Goal: Task Accomplishment & Management: Use online tool/utility

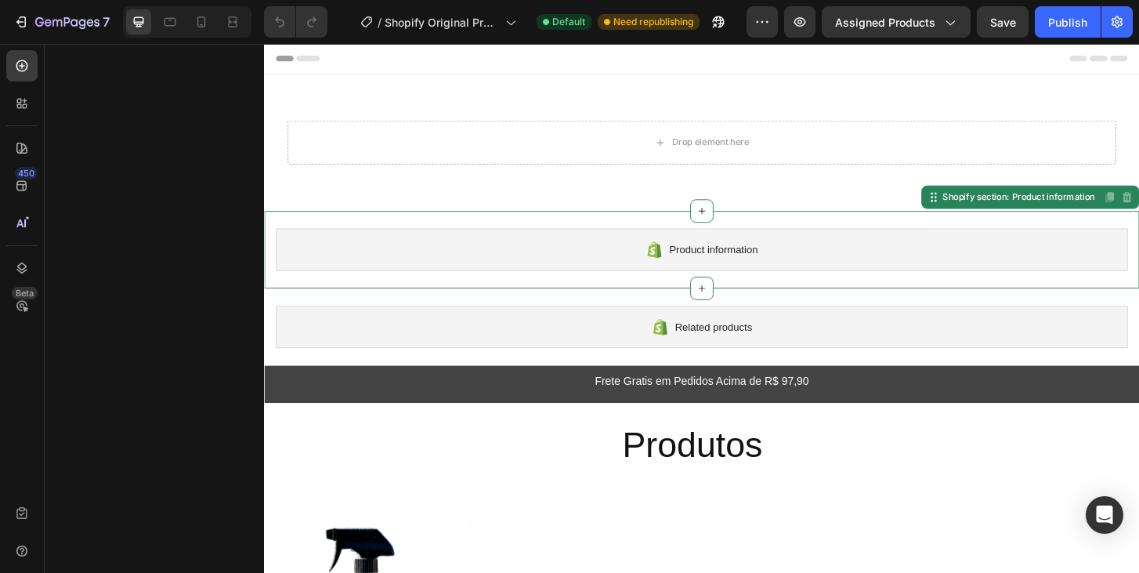
click at [742, 251] on div "Product information" at bounding box center [734, 264] width 915 height 45
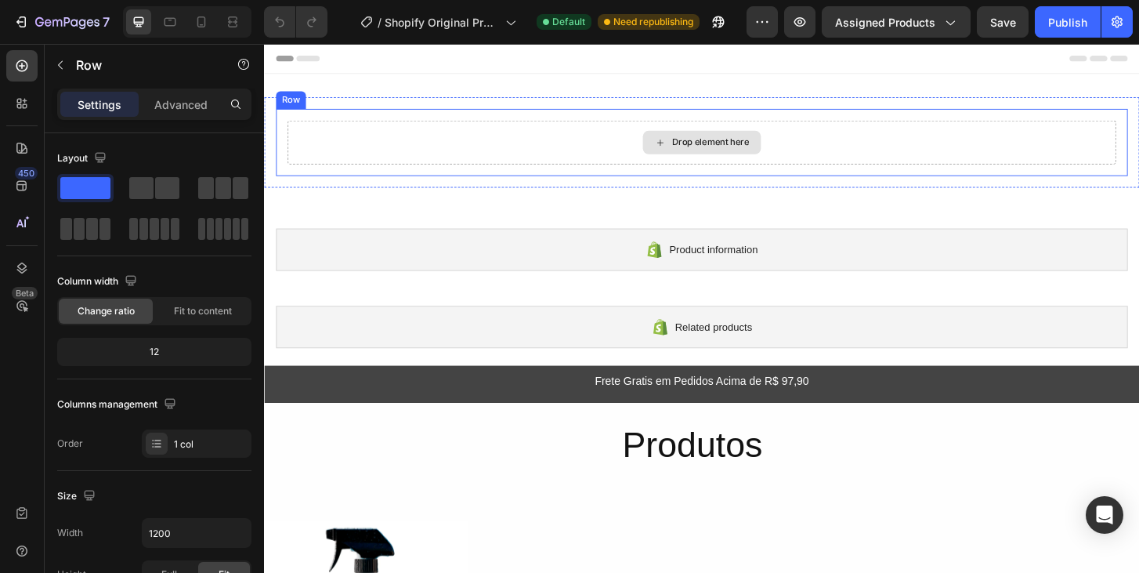
click at [657, 151] on div "Drop element here" at bounding box center [734, 149] width 890 height 47
click at [371, 96] on icon at bounding box center [373, 98] width 10 height 11
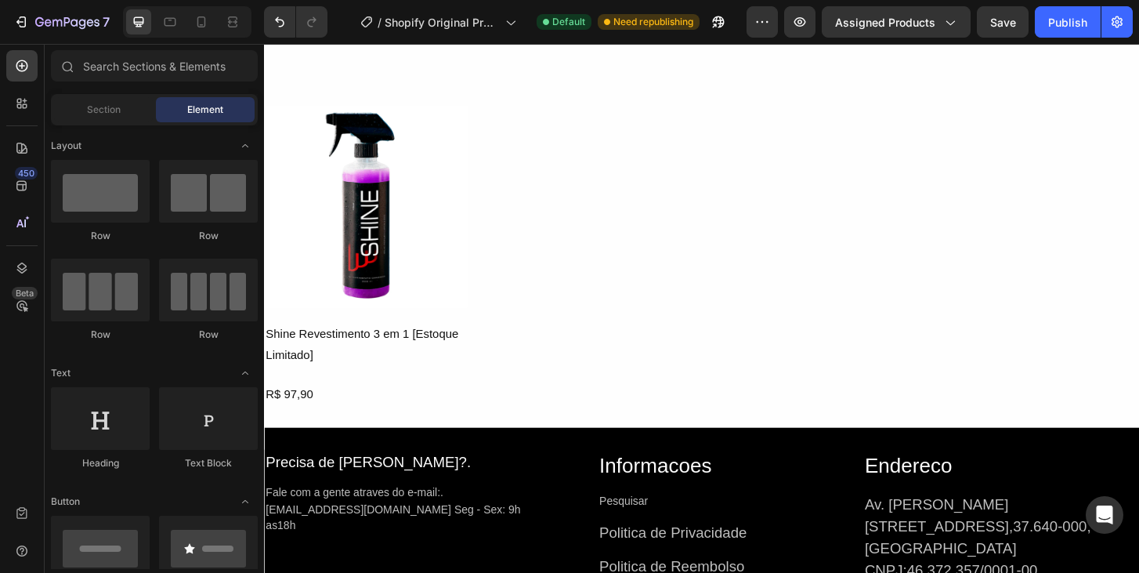
scroll to position [426, 0]
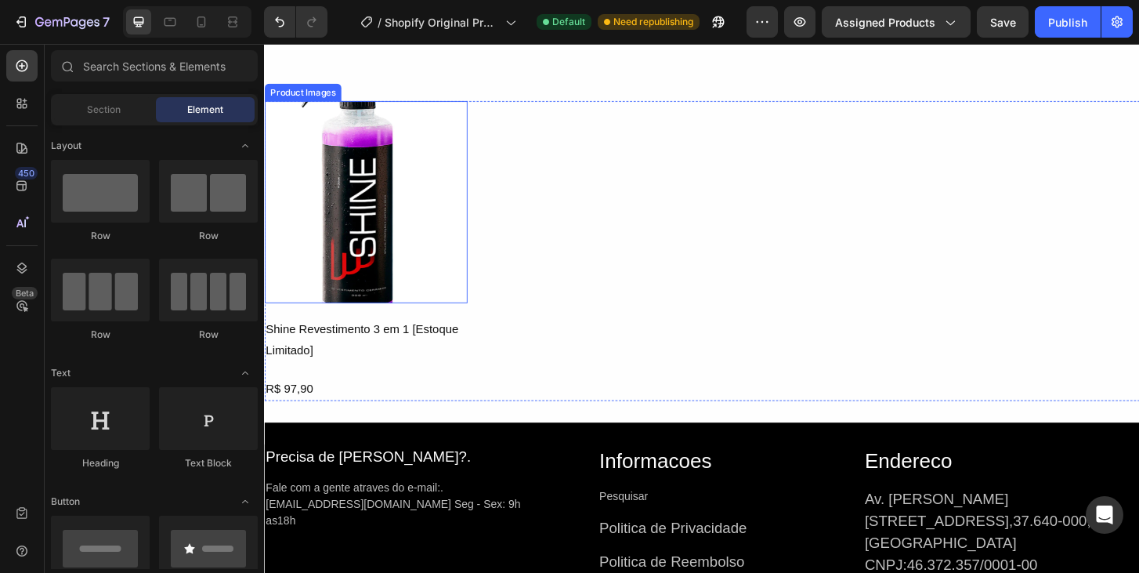
click at [391, 254] on img at bounding box center [373, 214] width 218 height 218
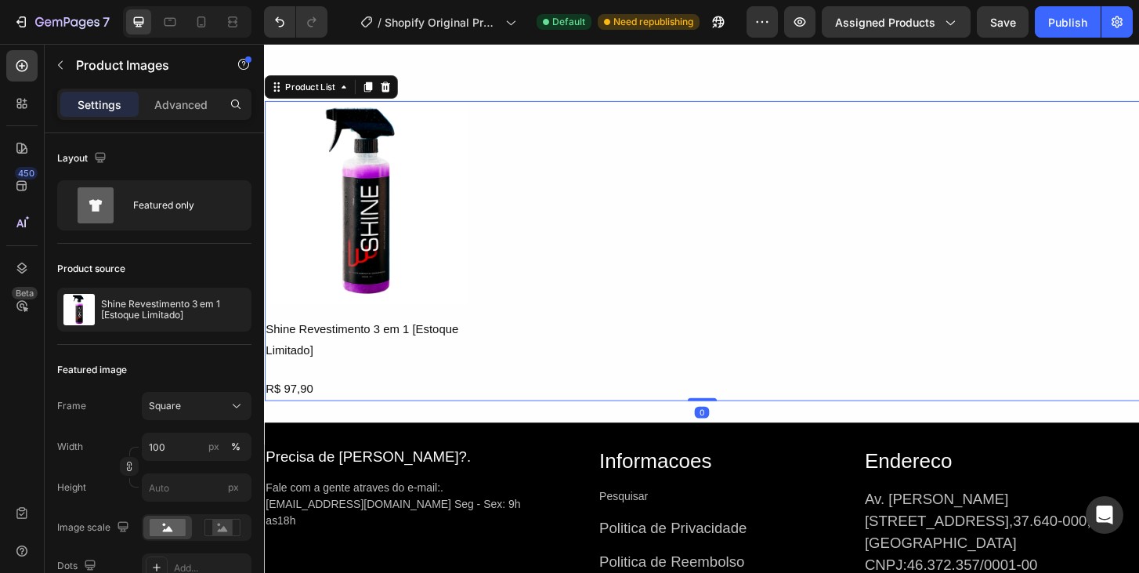
click at [577, 317] on div "Product Images Shine Revestimento 3 em 1 [Estoque Limitado] Product Title R$ 97…" at bounding box center [734, 266] width 940 height 323
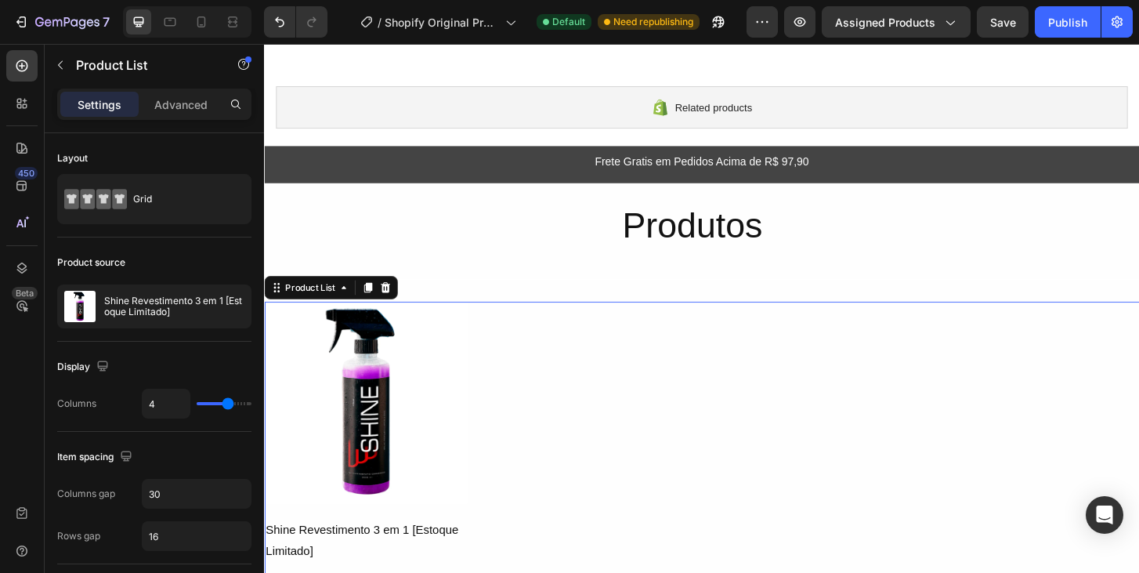
scroll to position [103, 0]
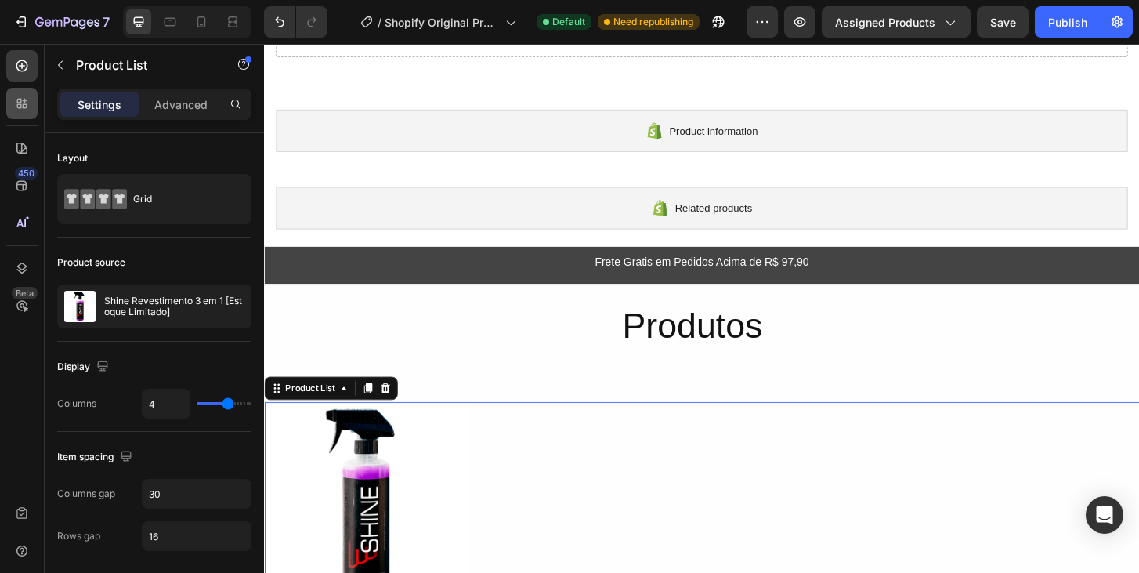
click at [26, 114] on div at bounding box center [21, 103] width 31 height 31
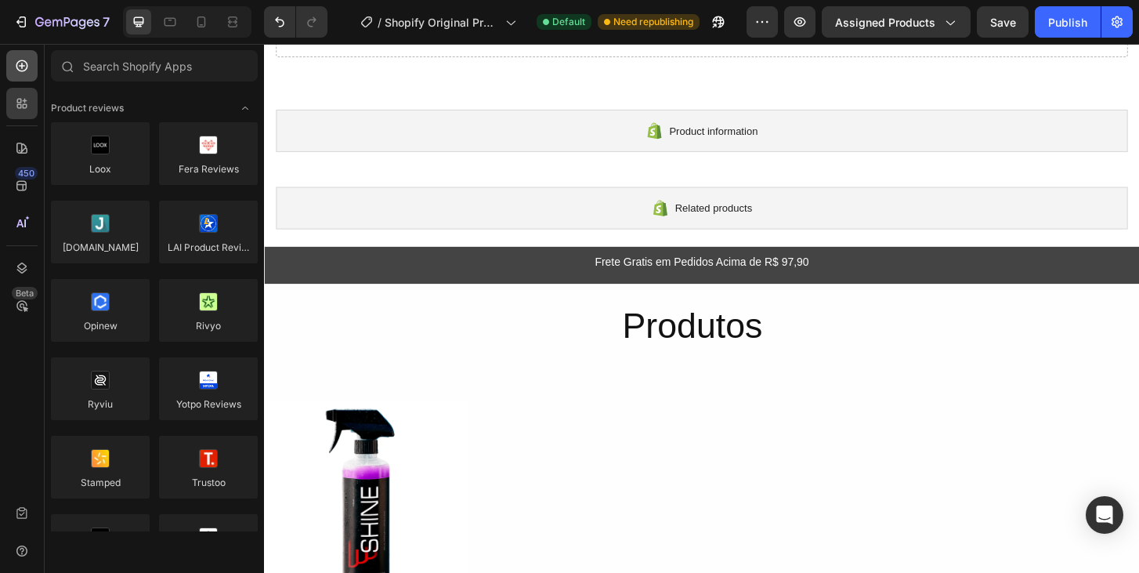
click at [16, 76] on div at bounding box center [21, 65] width 31 height 31
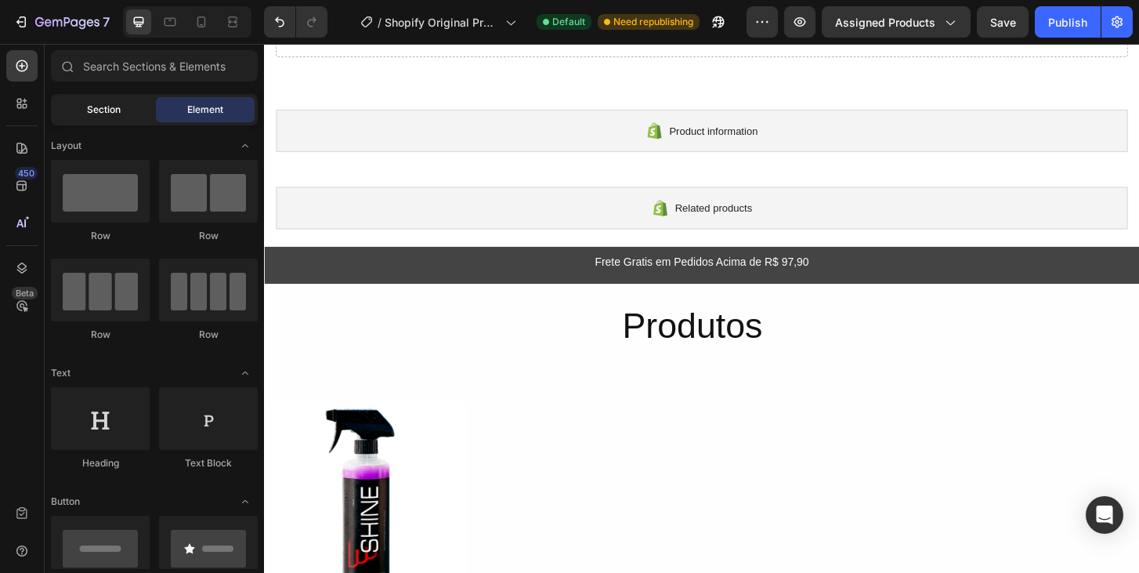
click at [106, 116] on span "Section" at bounding box center [104, 110] width 34 height 14
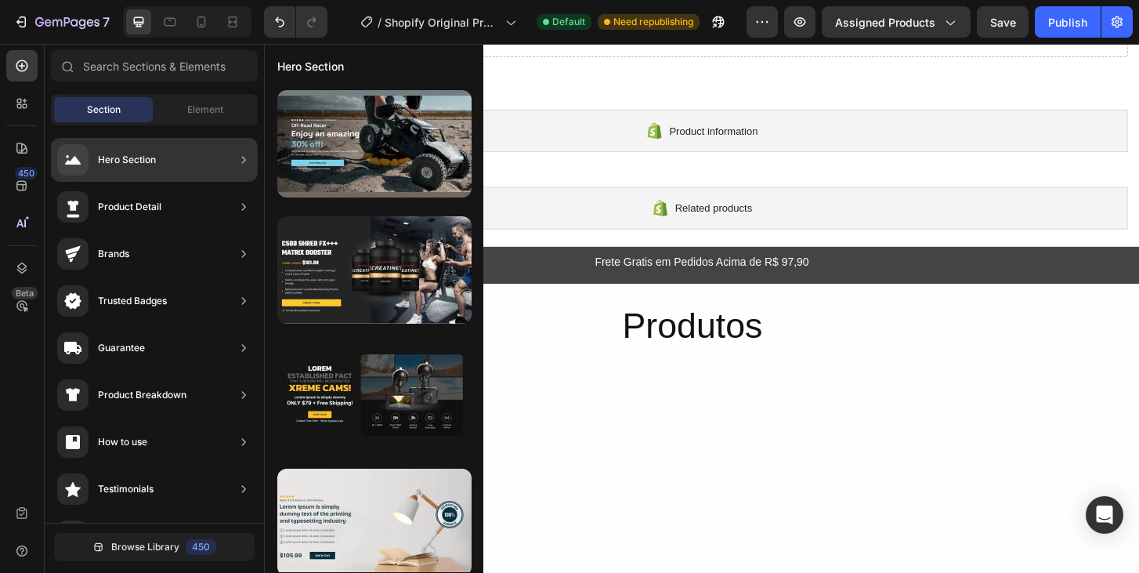
click at [150, 203] on div "Product Detail" at bounding box center [129, 207] width 63 height 16
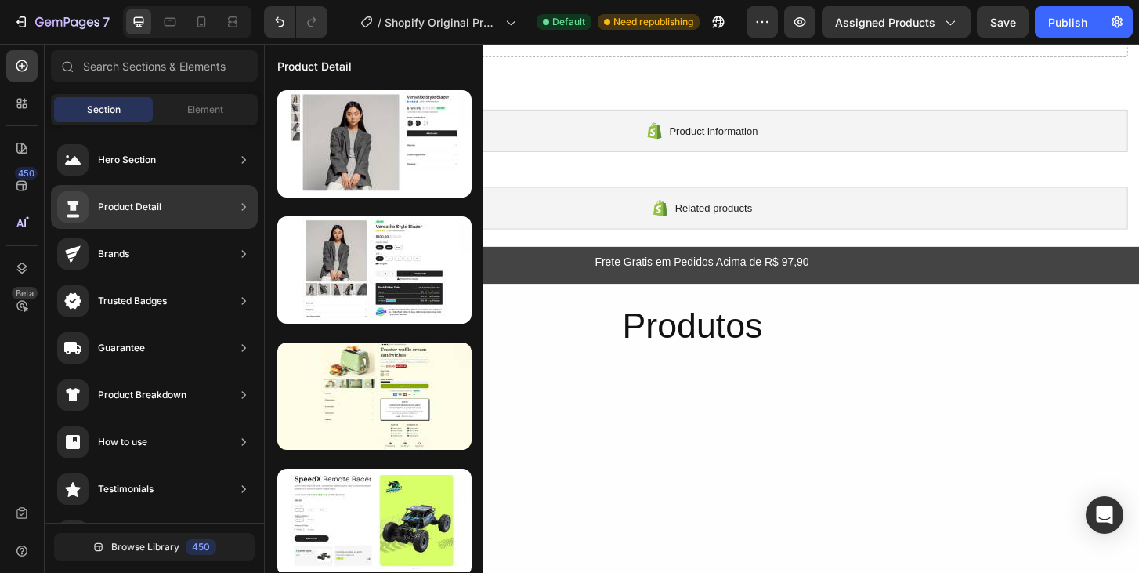
click at [149, 208] on div "Product Detail" at bounding box center [129, 207] width 63 height 16
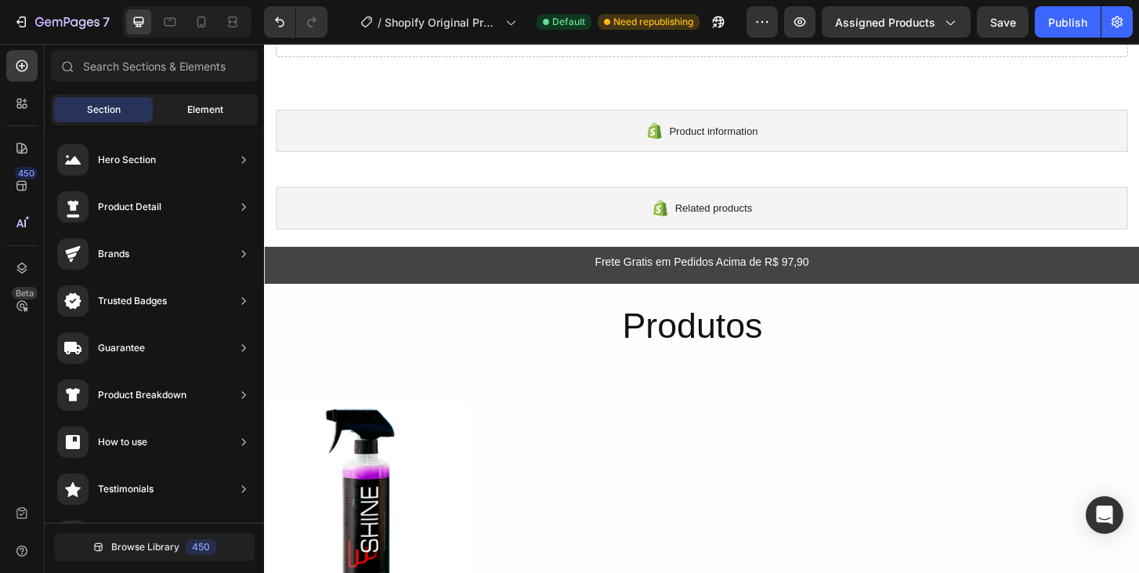
click at [197, 103] on span "Element" at bounding box center [205, 110] width 36 height 14
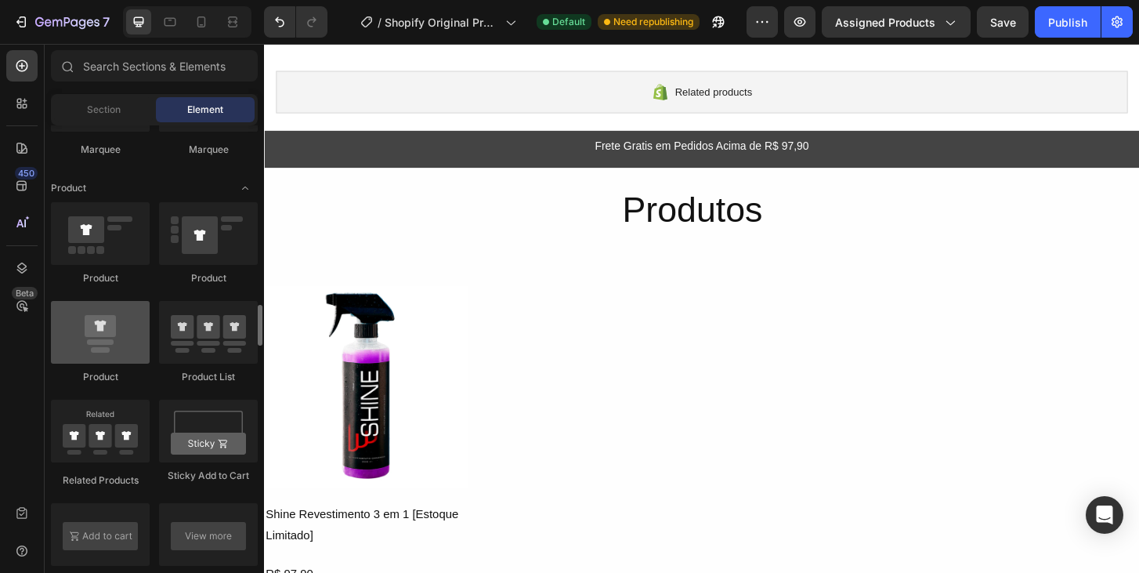
scroll to position [1952, 0]
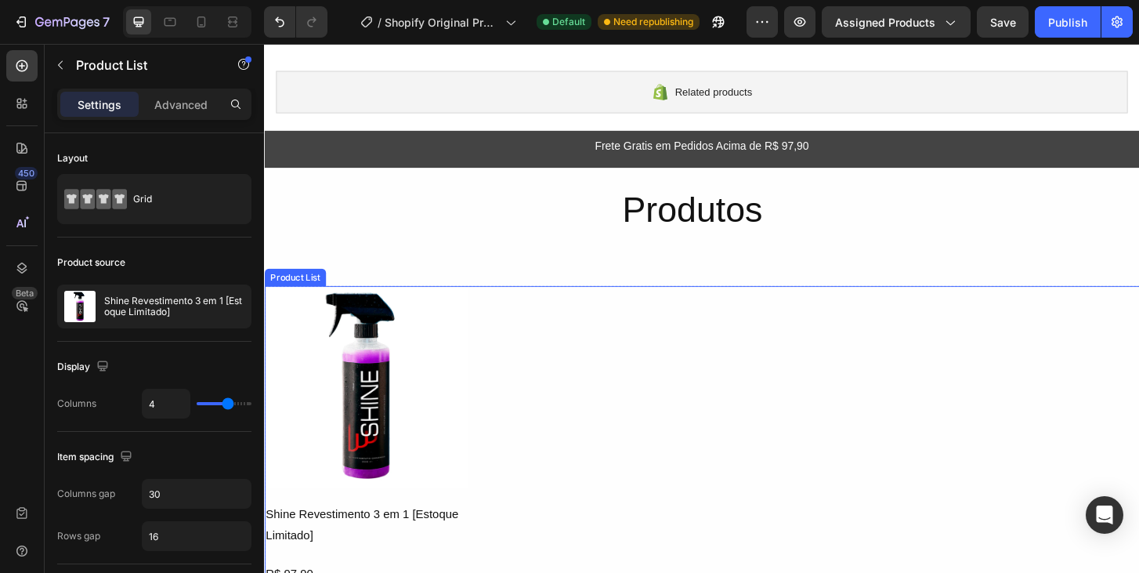
click at [559, 335] on div "Product Images Shine Revestimento 3 em 1 [Estoque Limitado] Product Title R$ 97…" at bounding box center [734, 465] width 940 height 323
click at [400, 284] on div at bounding box center [394, 289] width 19 height 19
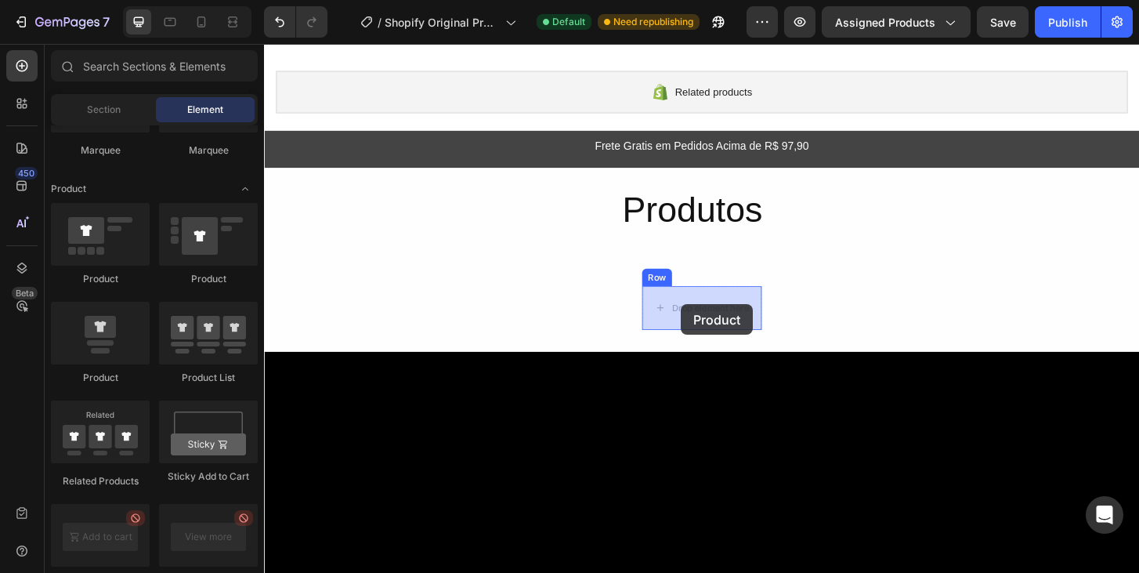
drag, startPoint x: 377, startPoint y: 277, endPoint x: 711, endPoint y: 324, distance: 337.8
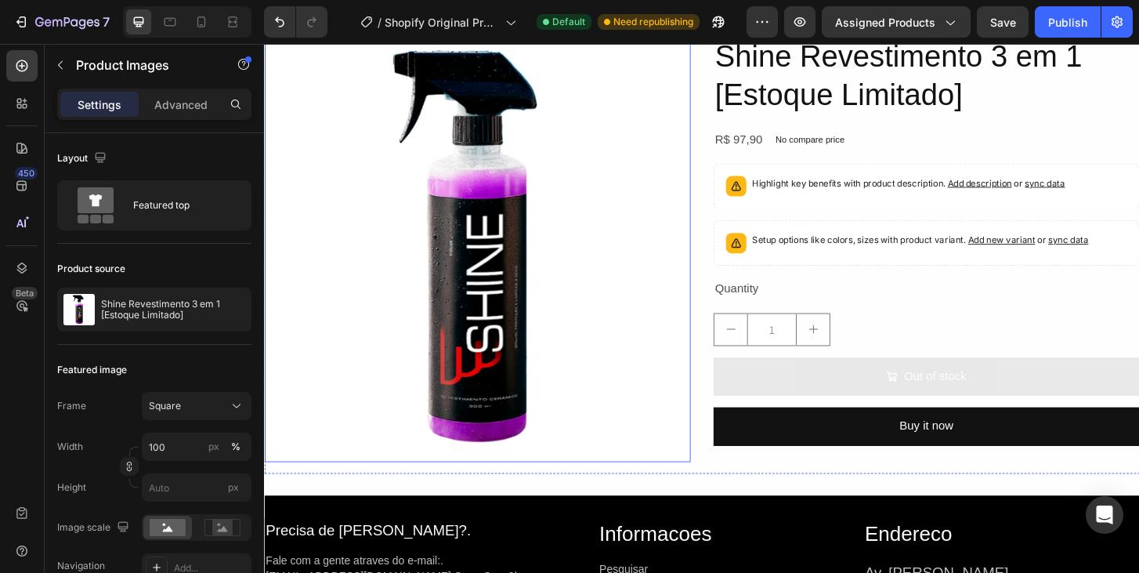
click at [535, 367] on img at bounding box center [493, 264] width 458 height 458
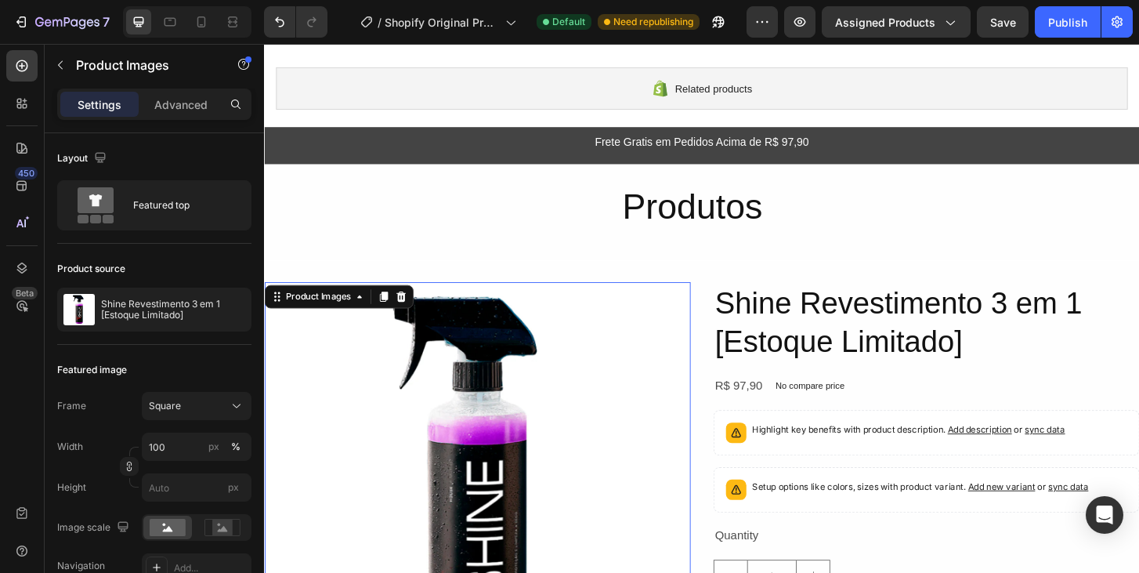
scroll to position [85, 0]
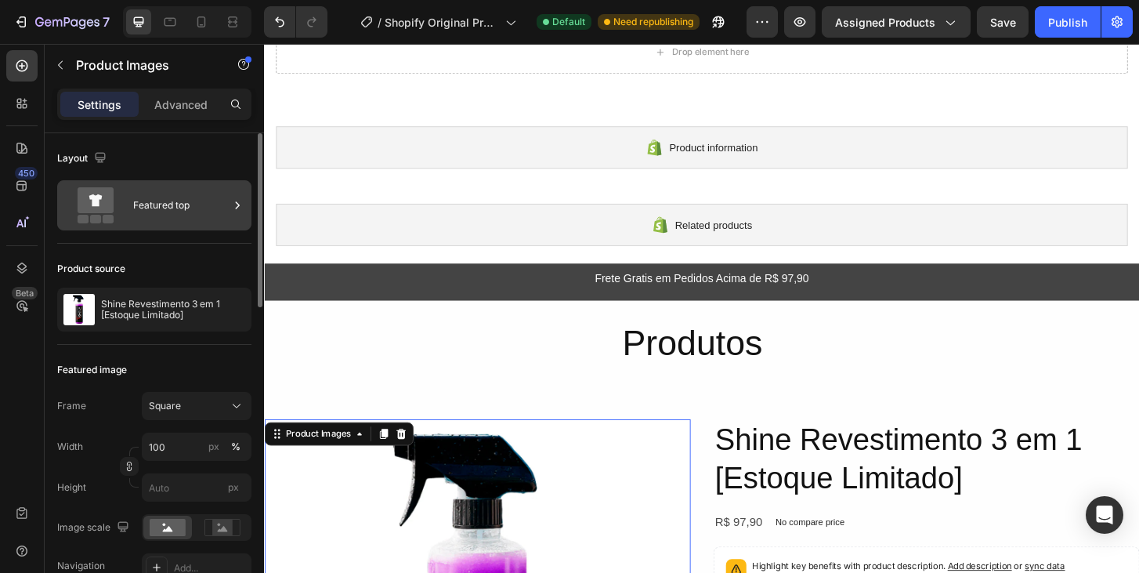
click at [190, 207] on div "Featured top" at bounding box center [181, 205] width 96 height 36
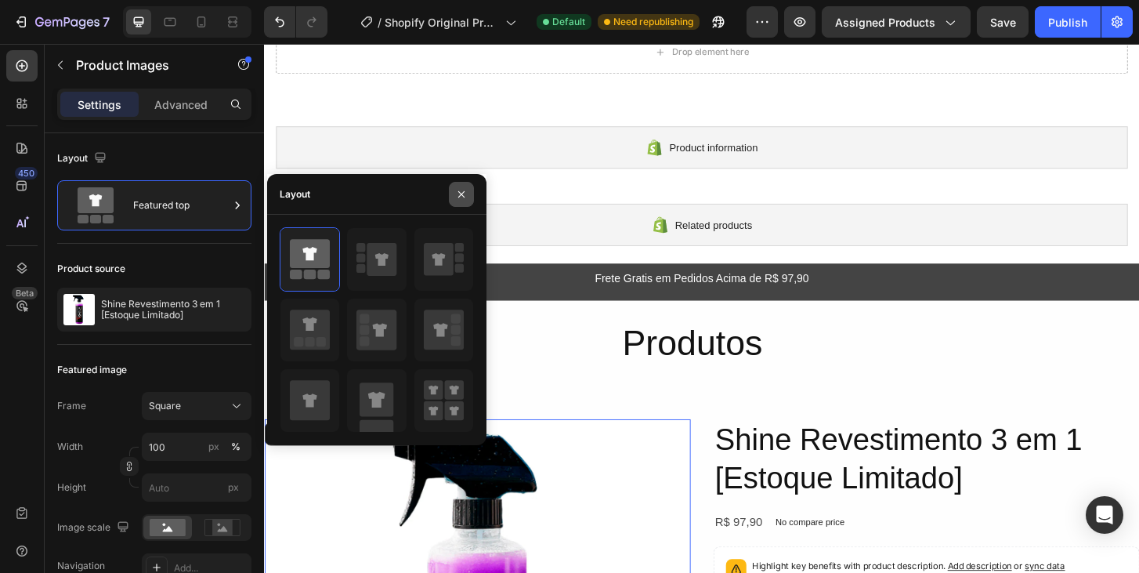
click at [466, 191] on icon "button" at bounding box center [461, 194] width 13 height 13
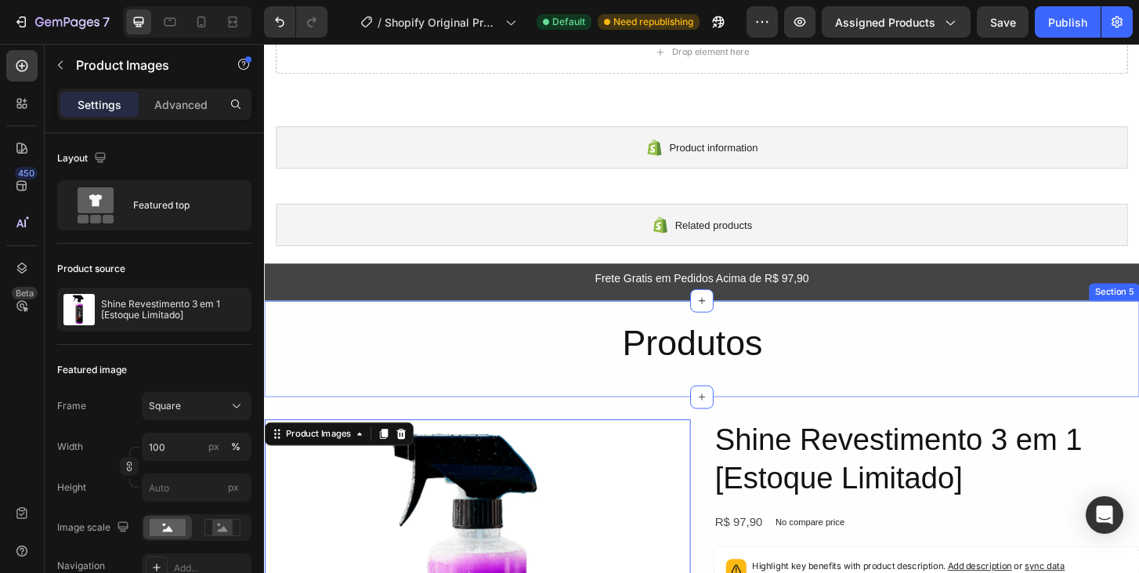
scroll to position [154, 0]
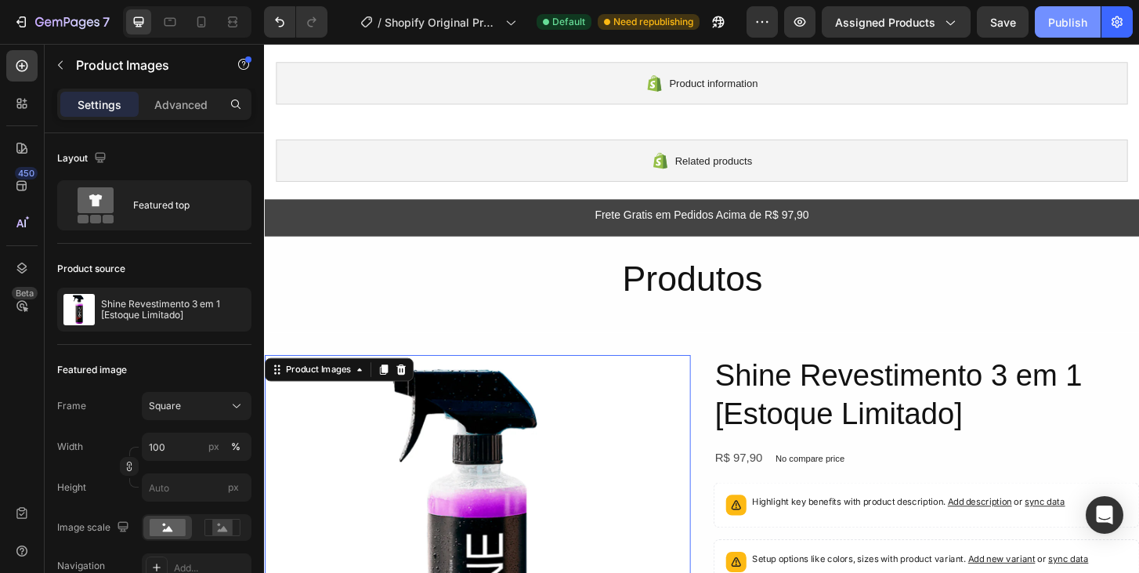
click at [1087, 30] on div "Publish" at bounding box center [1067, 22] width 39 height 16
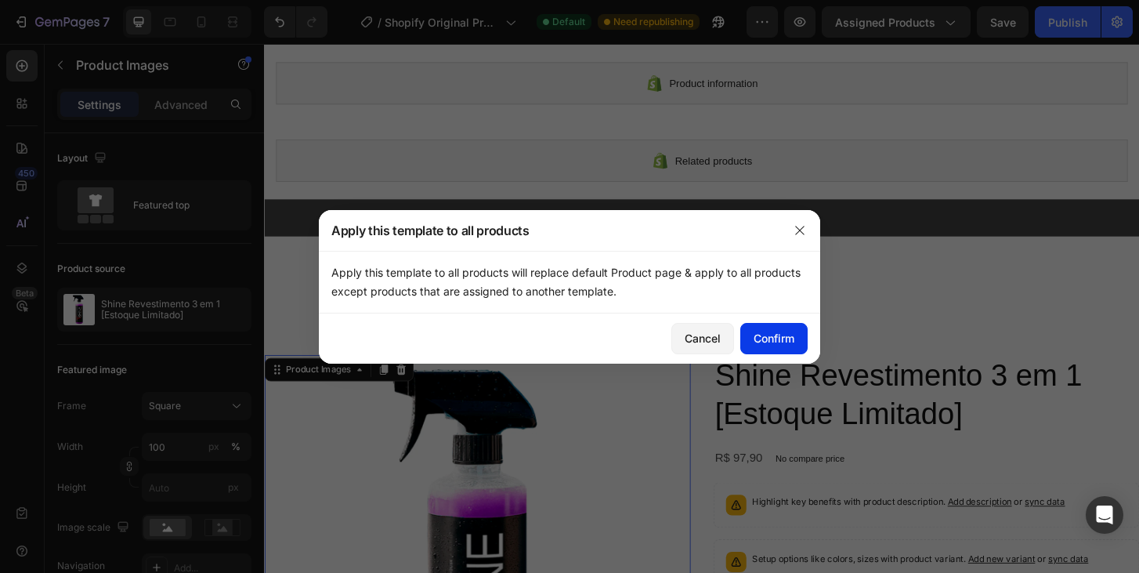
click at [772, 347] on button "Confirm" at bounding box center [773, 338] width 67 height 31
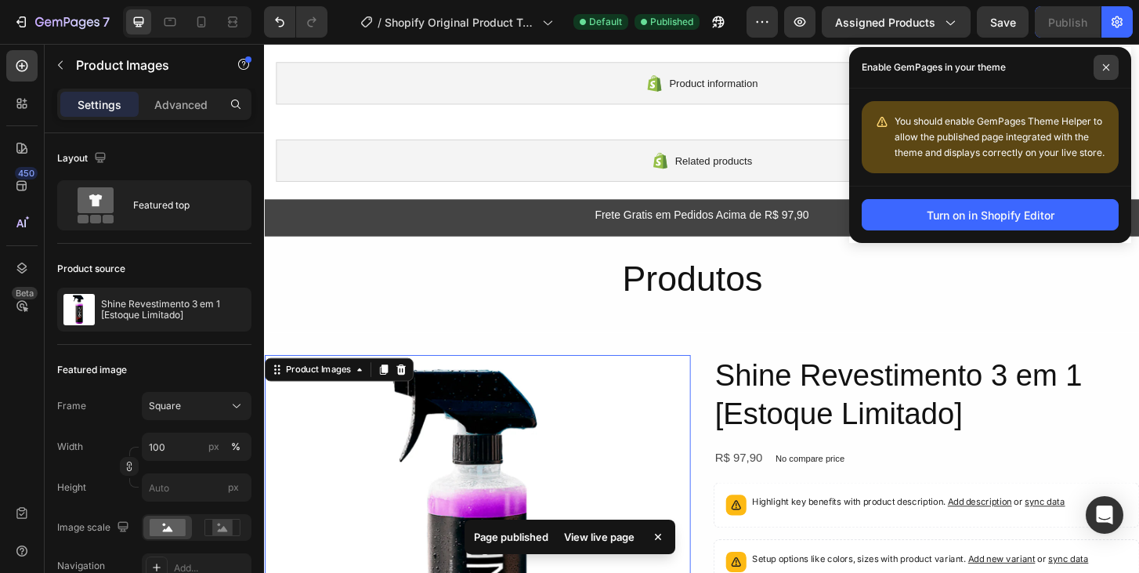
click at [1111, 67] on span at bounding box center [1106, 67] width 25 height 25
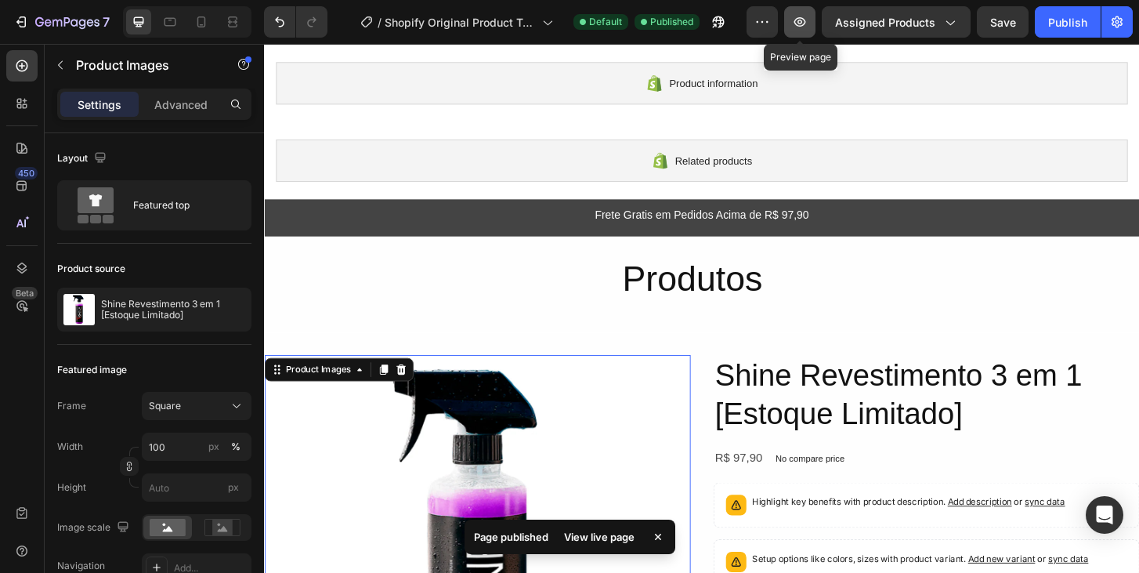
click at [798, 21] on icon "button" at bounding box center [800, 22] width 16 height 16
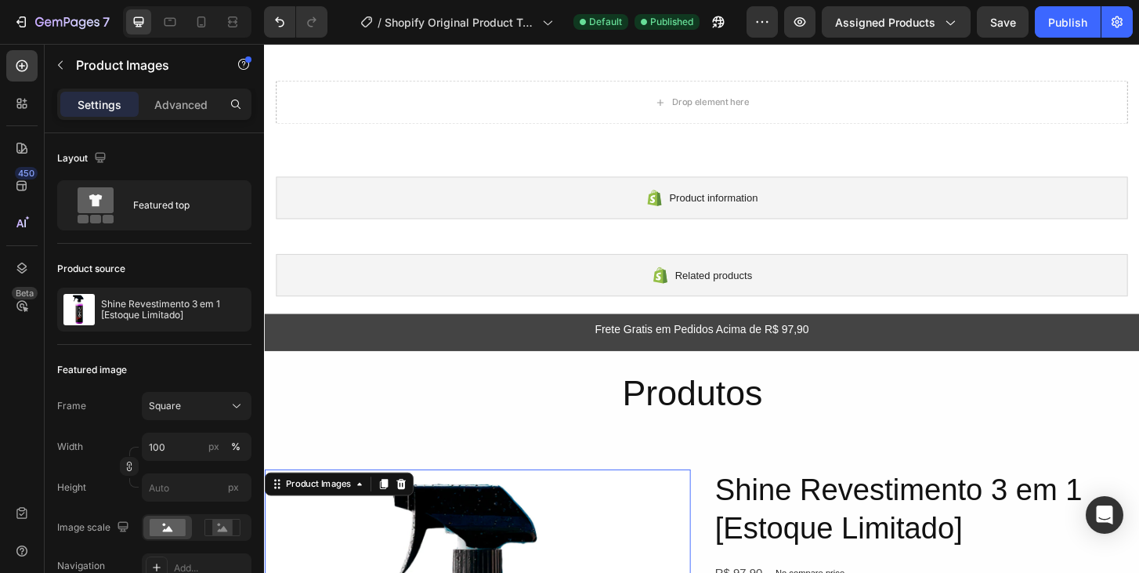
scroll to position [0, 0]
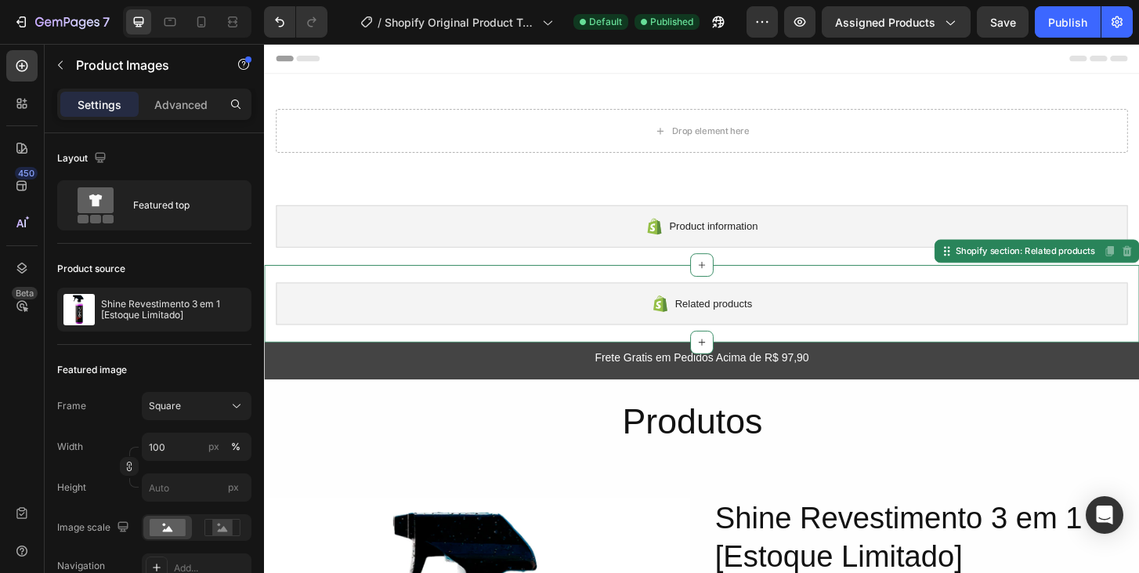
click at [620, 337] on div "Related products" at bounding box center [734, 322] width 915 height 45
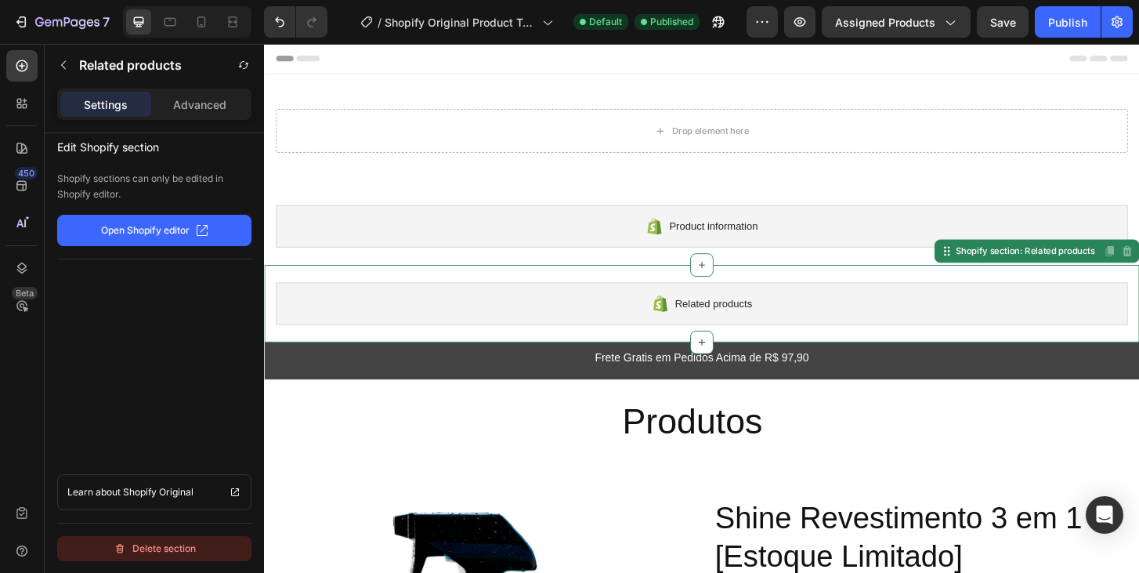
click at [174, 541] on div "Delete section" at bounding box center [155, 548] width 82 height 19
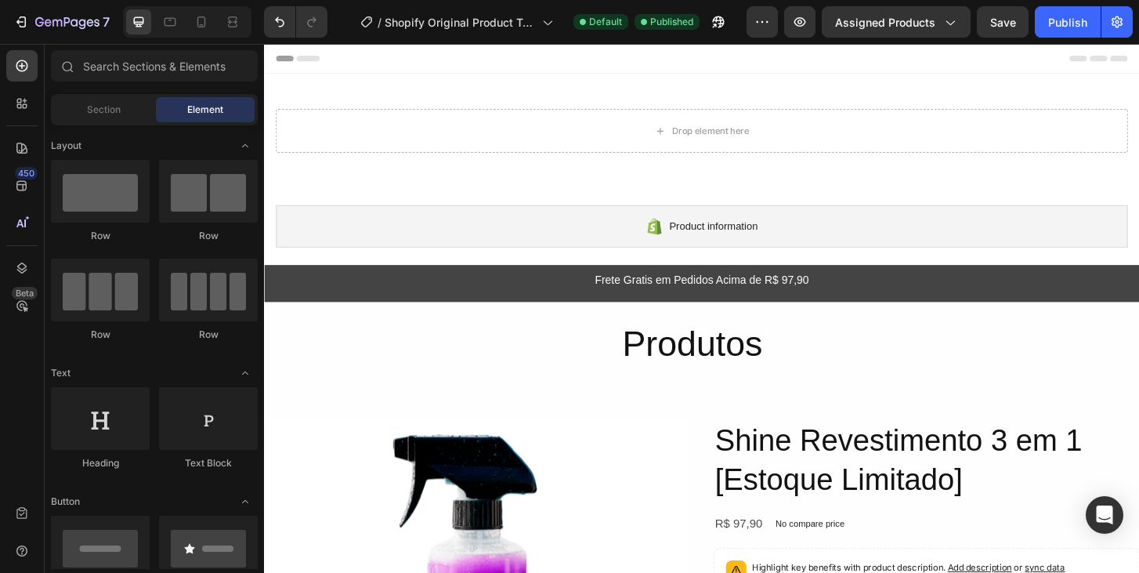
scroll to position [1952, 0]
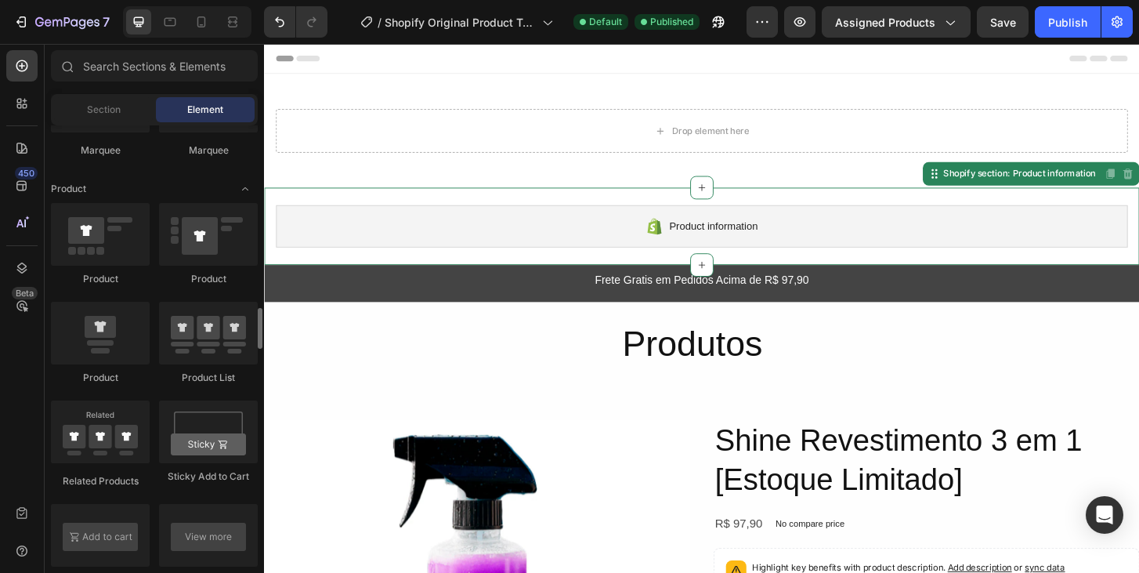
click at [545, 218] on div "Product information" at bounding box center [734, 239] width 915 height 45
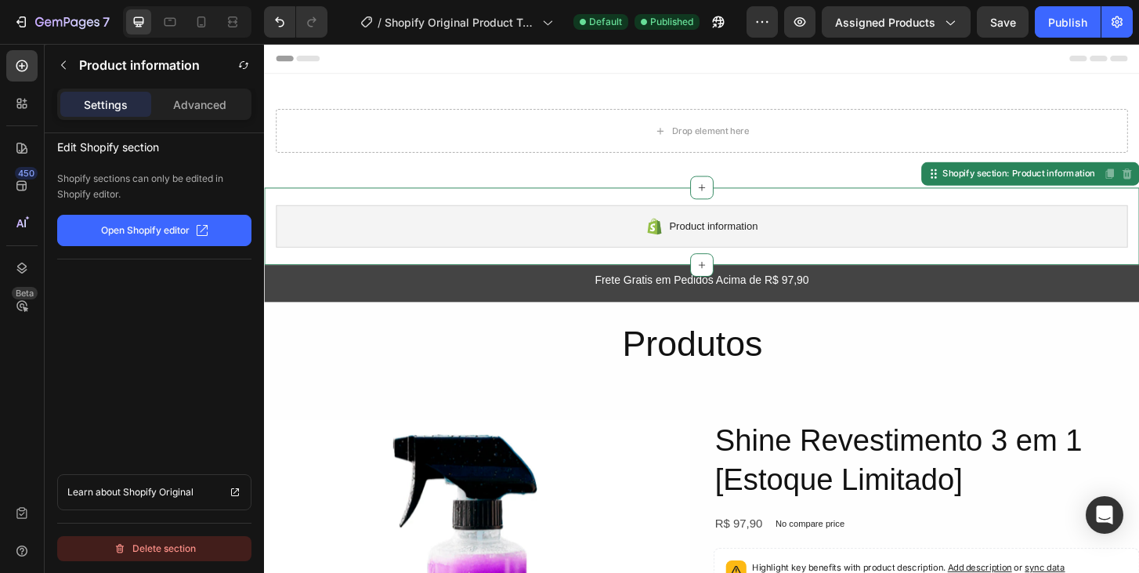
click at [136, 538] on button "Delete section" at bounding box center [154, 548] width 194 height 25
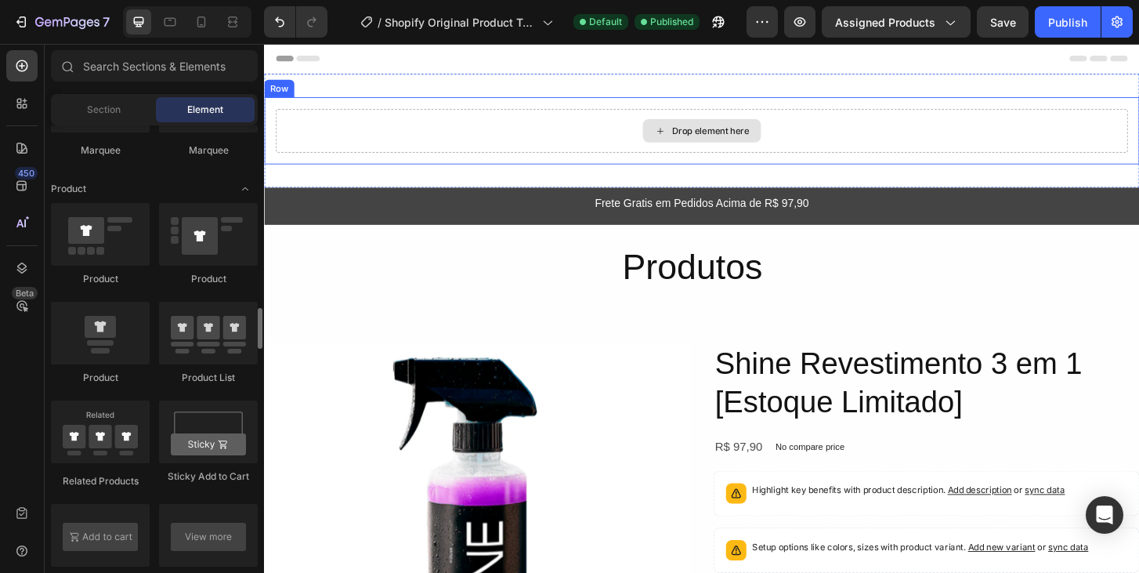
click at [473, 121] on div "Drop element here" at bounding box center [734, 137] width 915 height 47
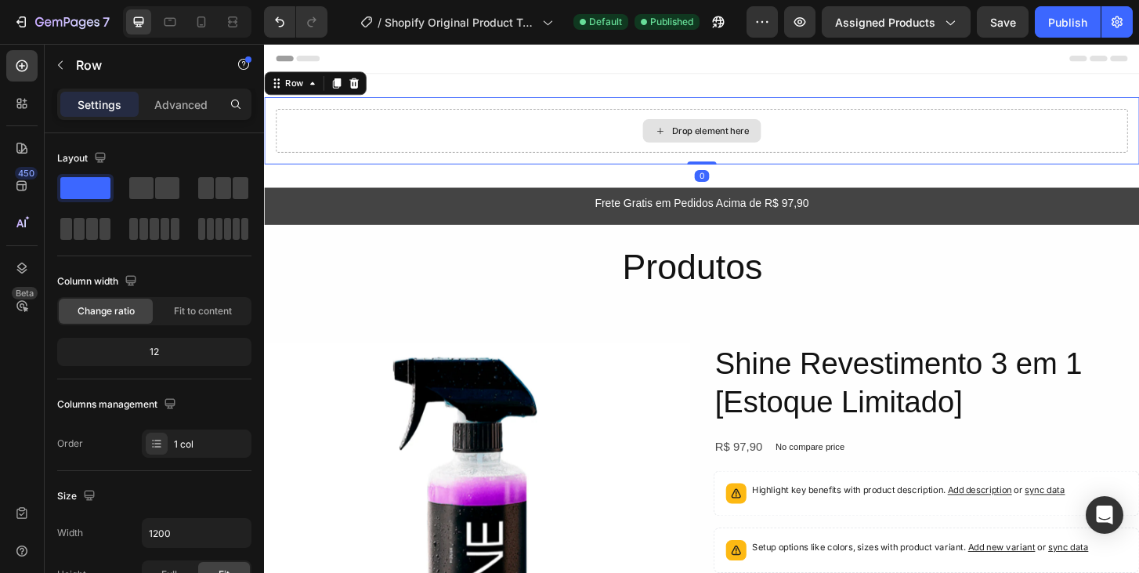
click at [455, 145] on div "Drop element here" at bounding box center [734, 137] width 915 height 47
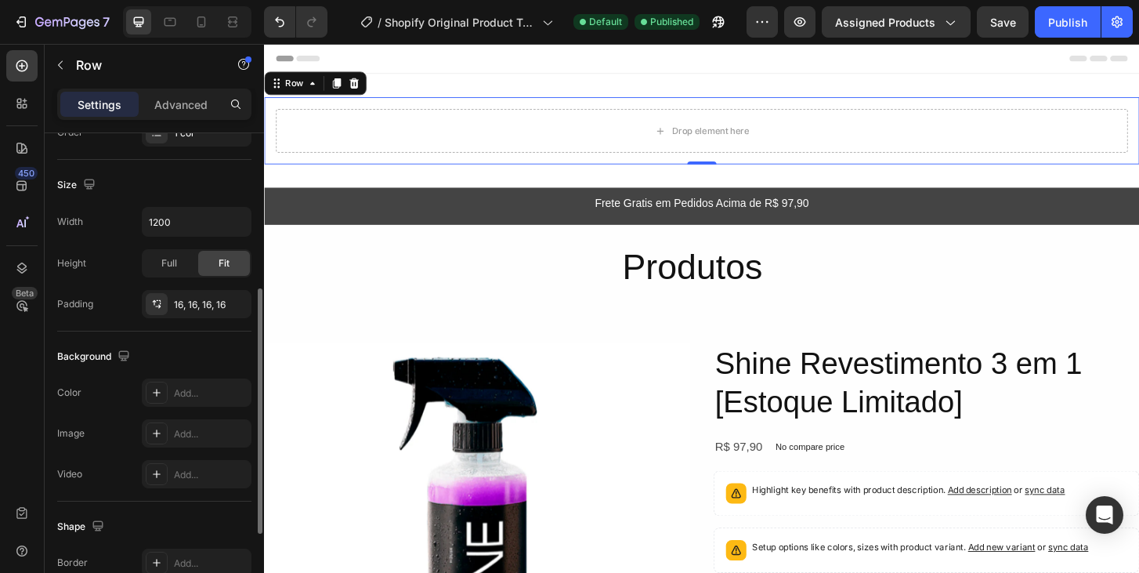
scroll to position [314, 0]
click at [362, 86] on icon at bounding box center [361, 86] width 10 height 11
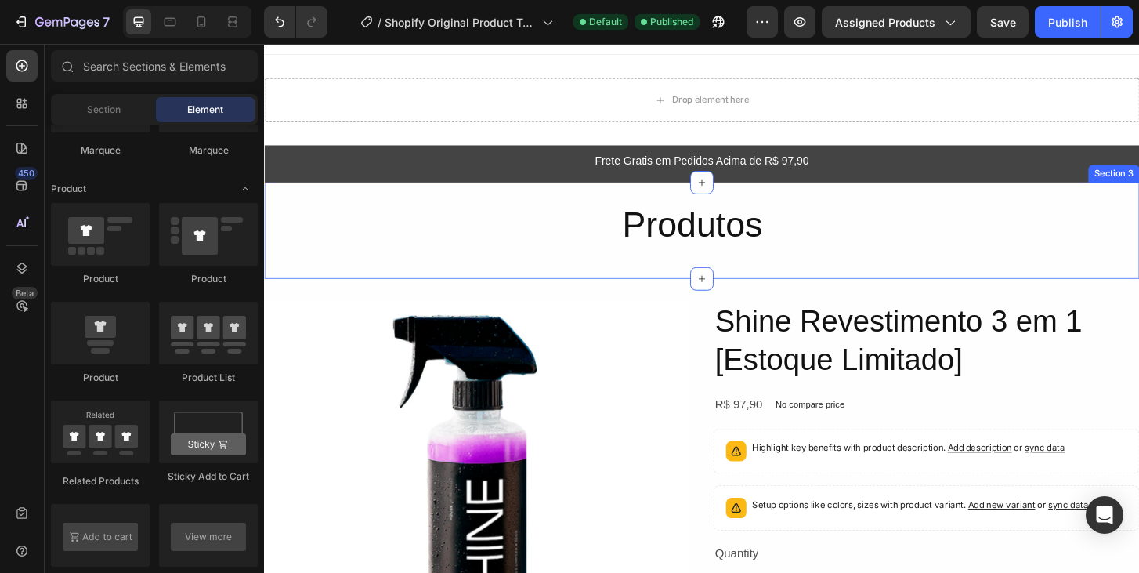
scroll to position [0, 0]
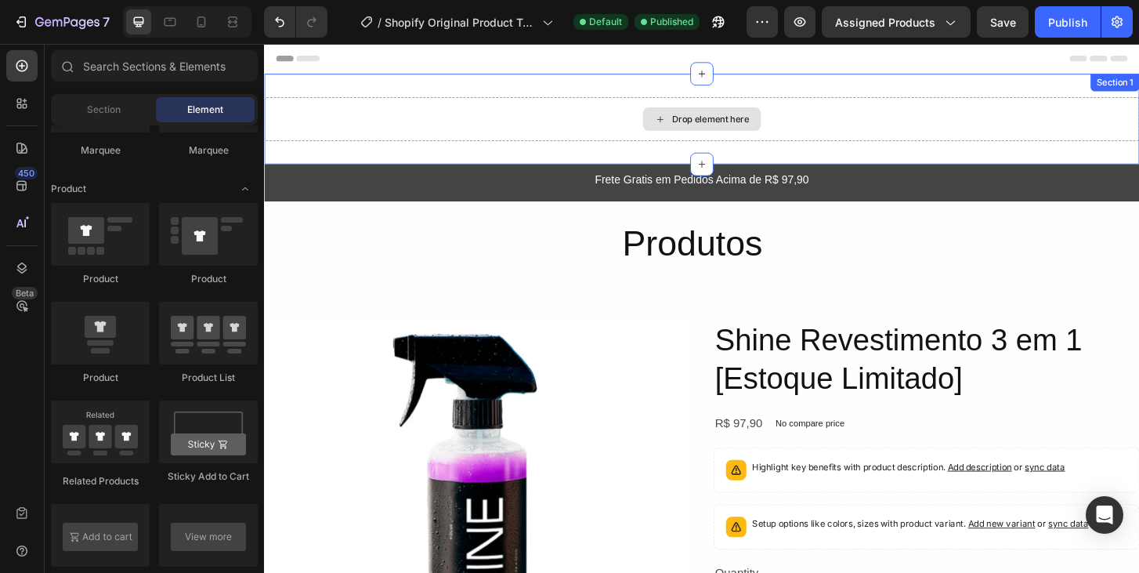
click at [502, 108] on div "Drop element here" at bounding box center [734, 124] width 940 height 47
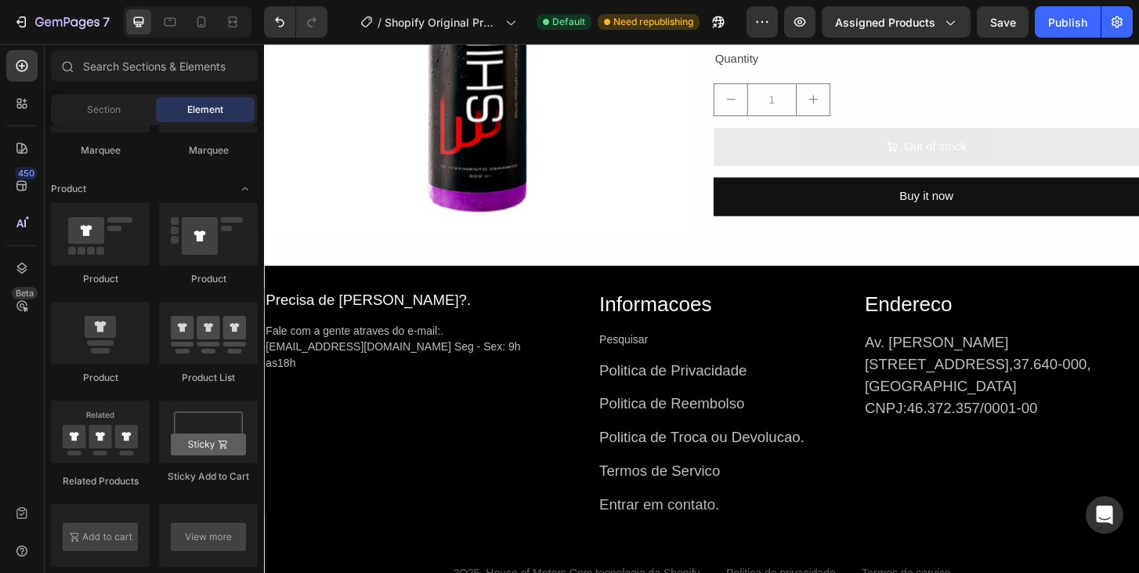
scroll to position [455, 0]
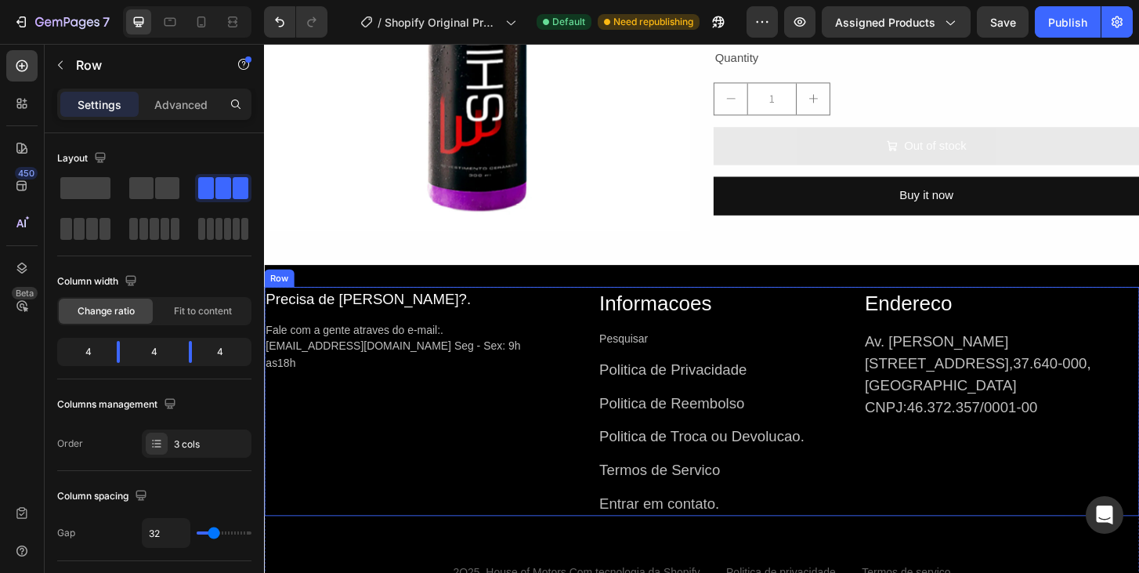
click at [377, 407] on div "Precisa de [PERSON_NAME]?. Text Block Fale com a gente atraves do e-mail:. [EMA…" at bounding box center [412, 428] width 297 height 247
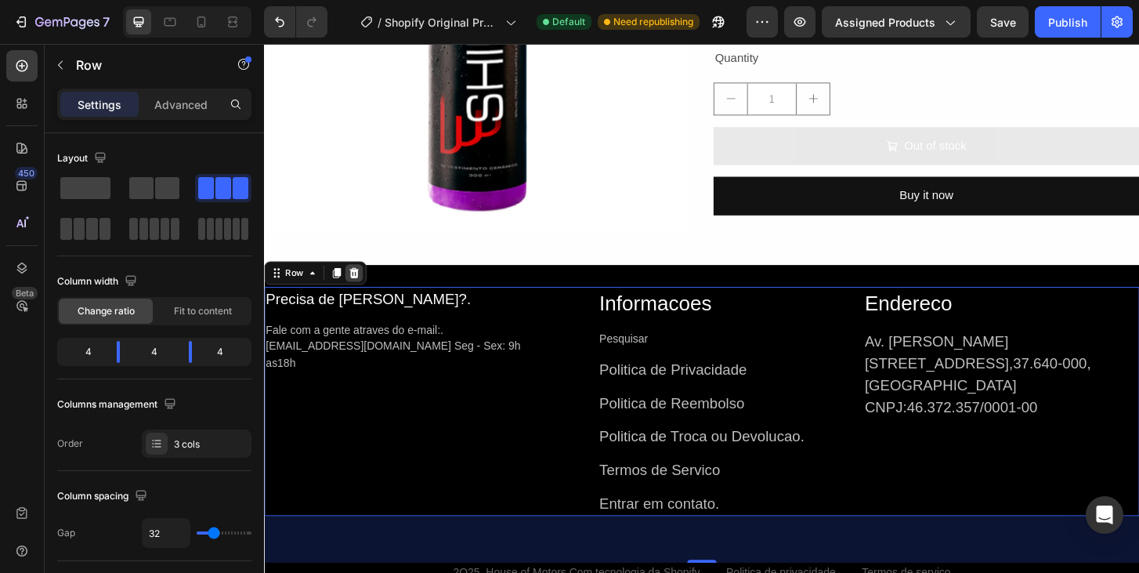
click at [364, 294] on icon at bounding box center [360, 290] width 13 height 13
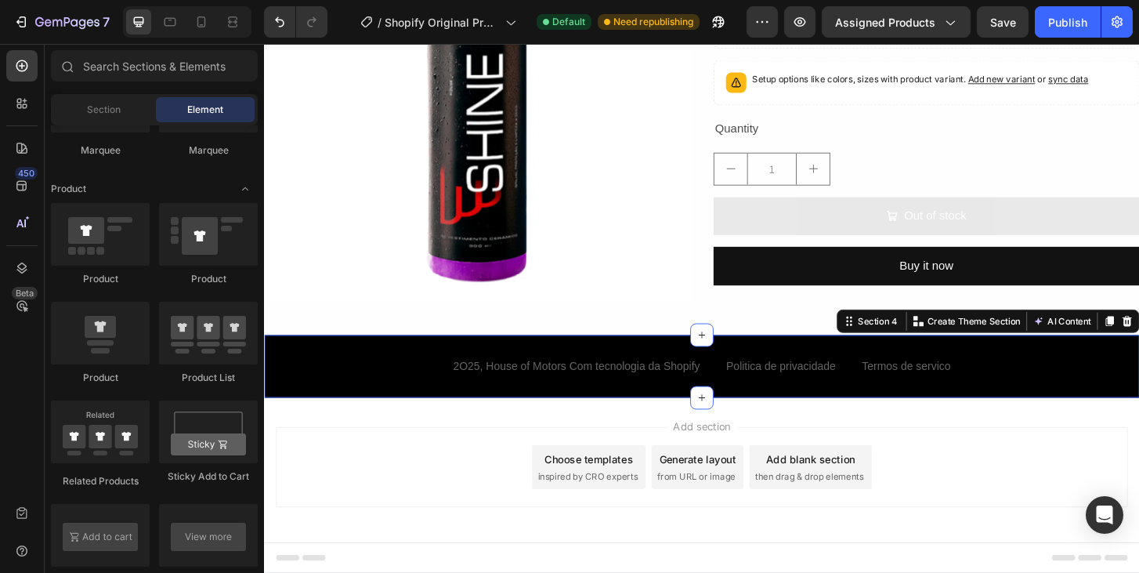
click at [385, 408] on div "2O25, House of Motors Com tecnologia da Shopify Text Block Politica de privacid…" at bounding box center [734, 390] width 940 height 68
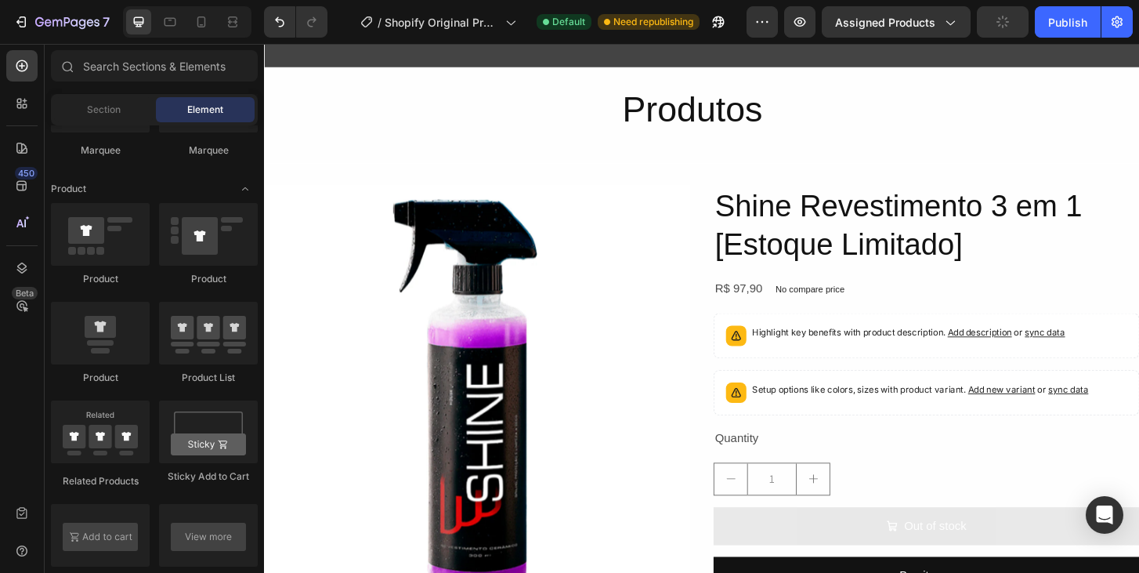
scroll to position [0, 0]
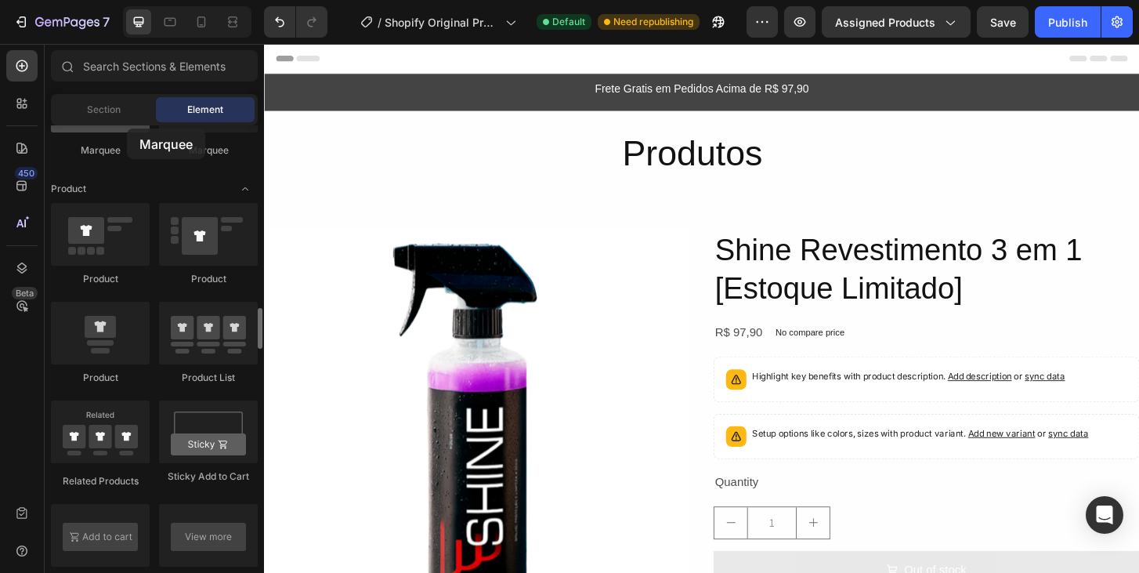
click at [127, 128] on div at bounding box center [100, 101] width 99 height 63
click at [127, 121] on div "Section" at bounding box center [103, 109] width 99 height 25
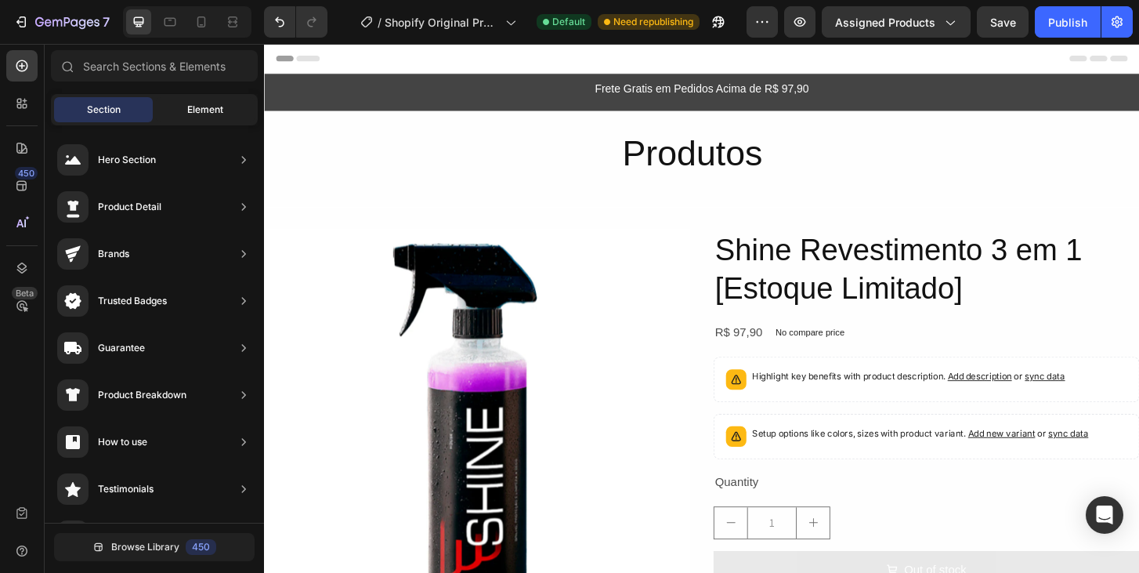
click at [192, 112] on span "Element" at bounding box center [205, 110] width 36 height 14
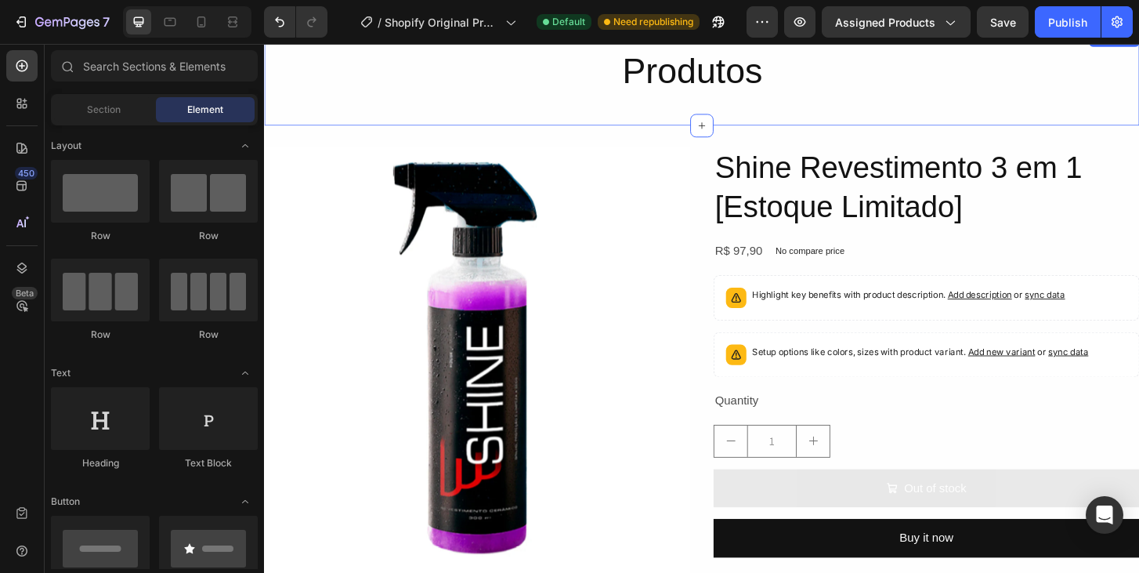
click at [425, 99] on div "Produtos Heading Row" at bounding box center [734, 74] width 940 height 60
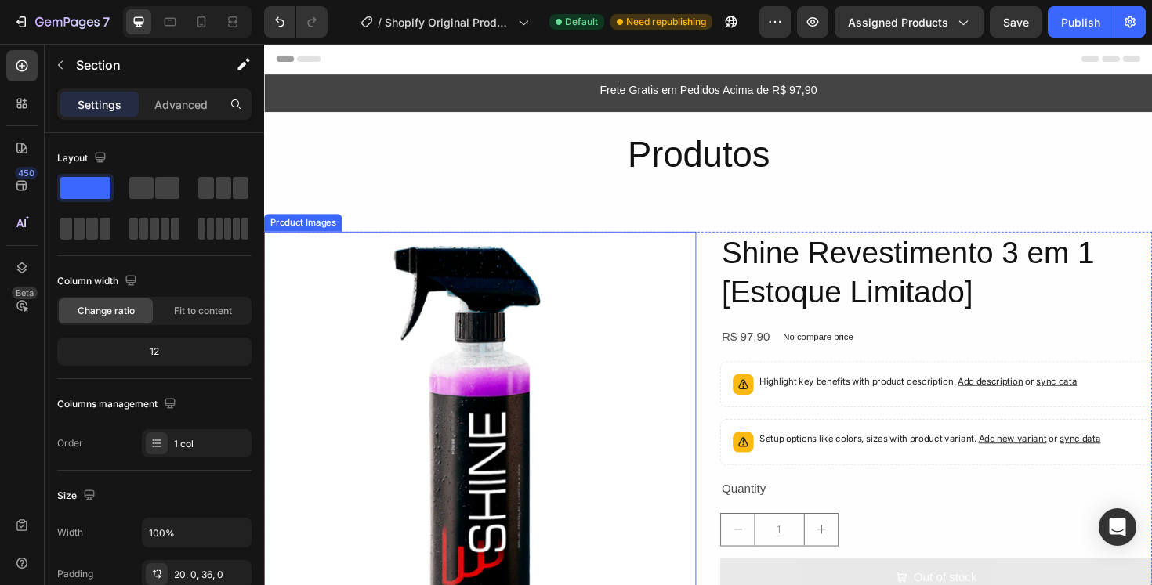
scroll to position [34, 0]
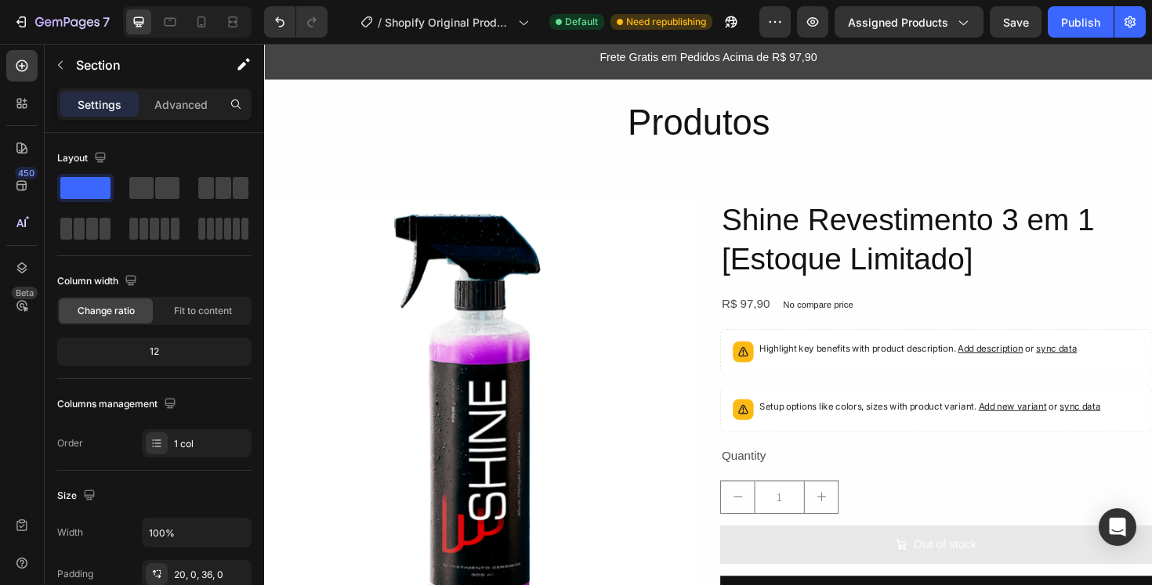
click at [715, 163] on div "Produtos Heading Row Section 2" at bounding box center [734, 132] width 940 height 103
click at [715, 143] on h2 "Produtos" at bounding box center [734, 127] width 174 height 60
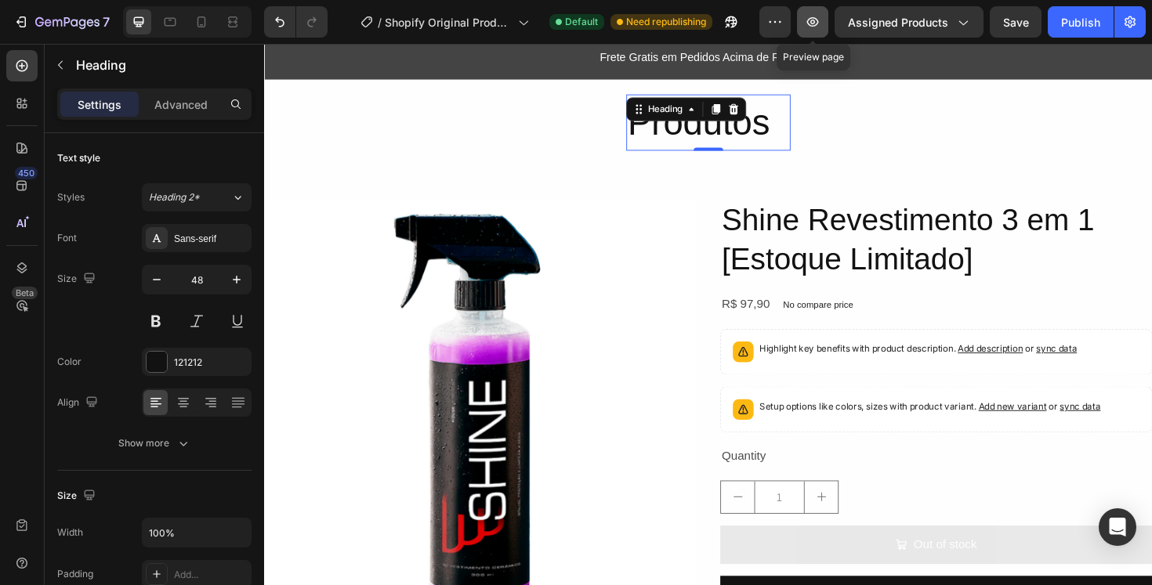
click at [817, 21] on icon "button" at bounding box center [813, 22] width 16 height 16
